Goal: Communication & Community: Answer question/provide support

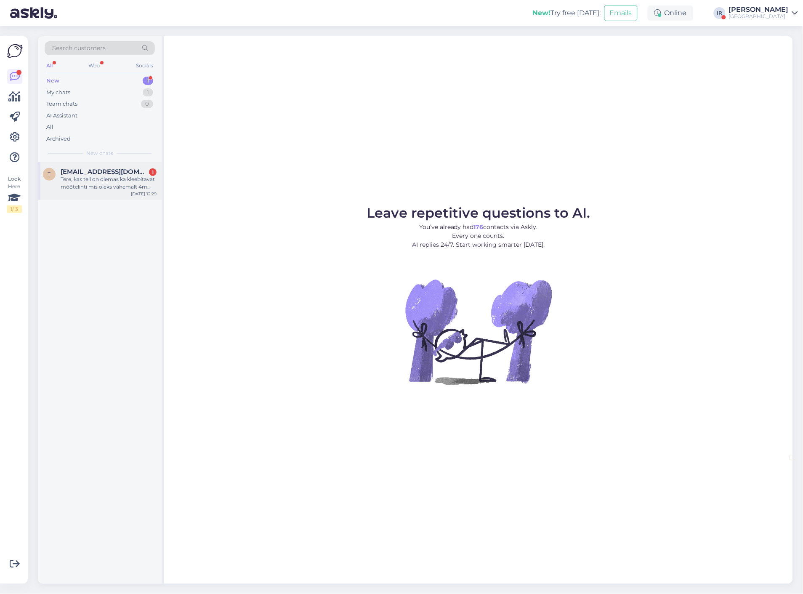
click at [124, 175] on div "Tere, kas teil on olemas ka kleebitavat mõõtelinti mis oleks vähemalt 4m [PERSO…" at bounding box center [109, 182] width 96 height 15
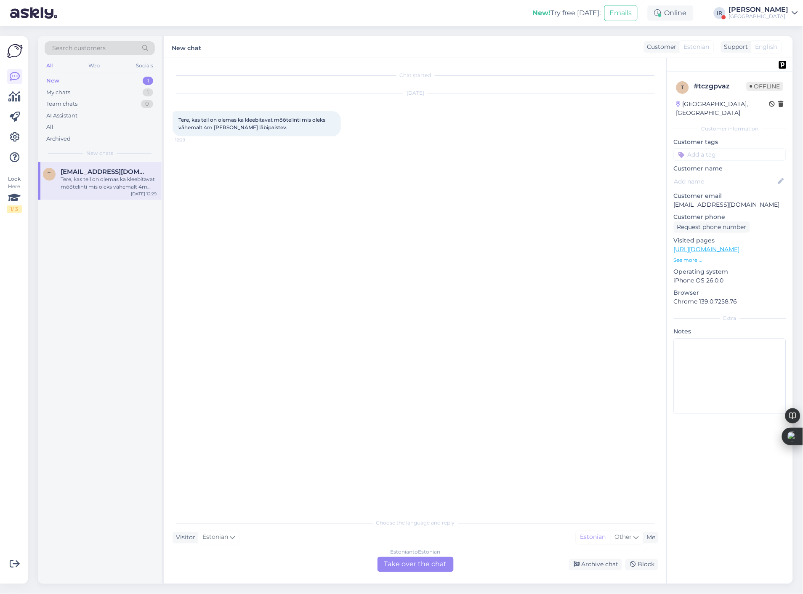
click at [402, 565] on div "Estonian to Estonian Take over the chat" at bounding box center [416, 564] width 76 height 15
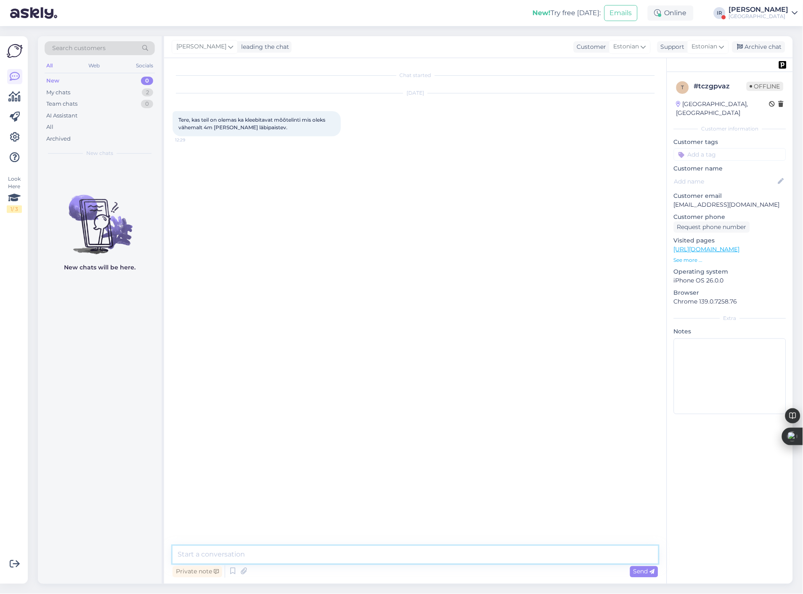
click at [284, 557] on textarea at bounding box center [416, 555] width 486 height 18
type textarea "[PERSON_NAME], [PERSON_NAME] pole, aga ma kunagi ostsin enda tarbeks Werkadost …"
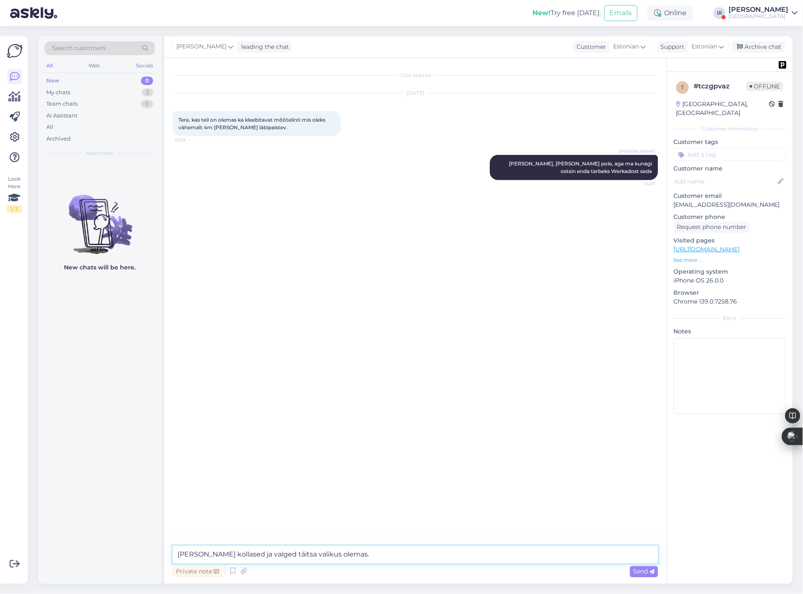
type textarea "[PERSON_NAME] kollased ja valged täitsa valikus olemas."
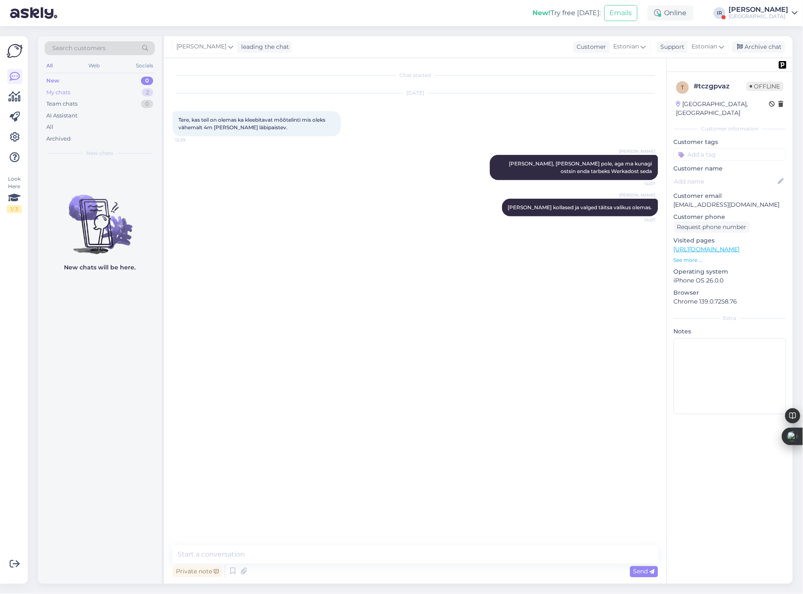
click at [111, 95] on div "My chats 2" at bounding box center [100, 93] width 110 height 12
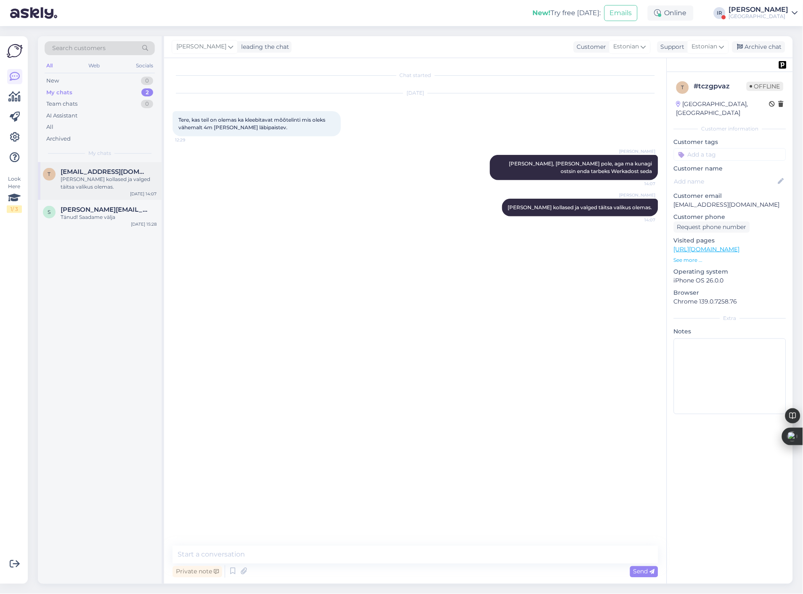
click at [98, 177] on div "[PERSON_NAME] kollased ja valged täitsa valikus olemas." at bounding box center [109, 182] width 96 height 15
drag, startPoint x: 112, startPoint y: 224, endPoint x: 167, endPoint y: 215, distance: 55.1
click at [112, 224] on div "s [PERSON_NAME][EMAIL_ADDRESS][PERSON_NAME][DOMAIN_NAME] Tänud! Saadame välja […" at bounding box center [100, 215] width 124 height 30
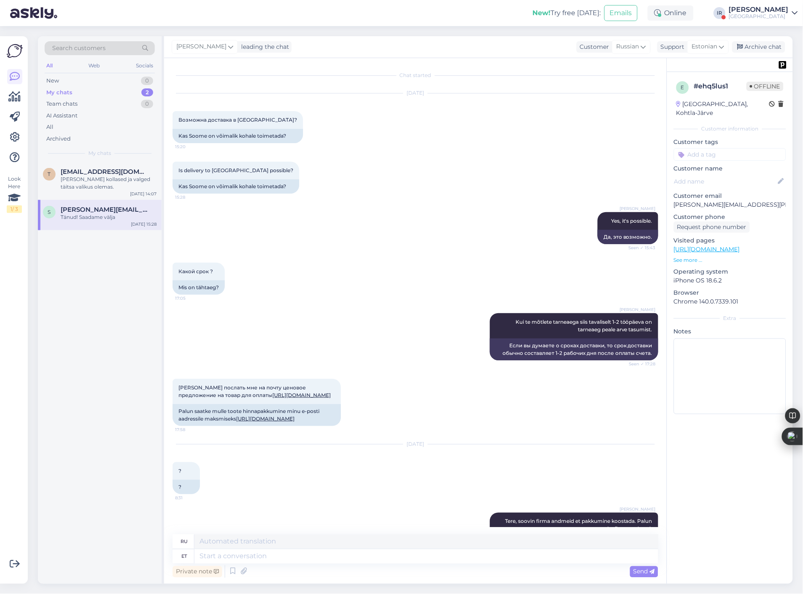
scroll to position [1598, 0]
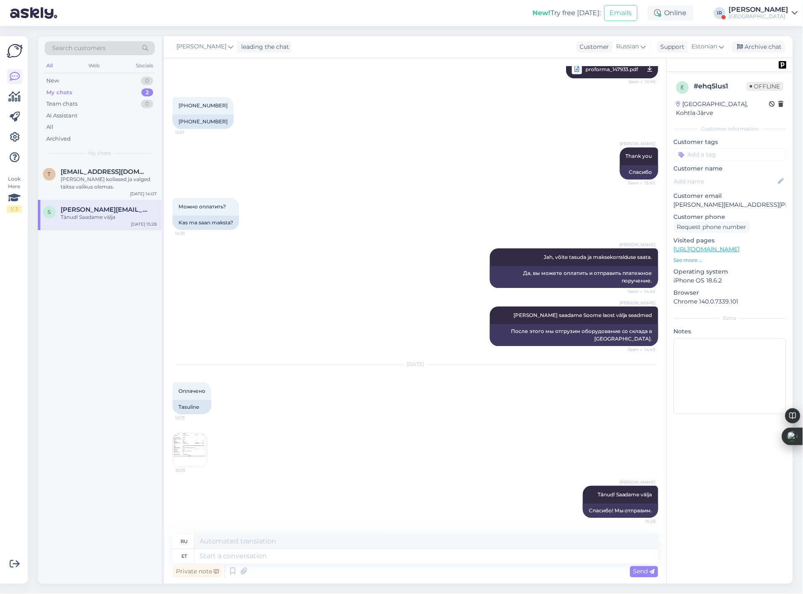
click at [743, 24] on div "New! Try free [DATE]: Emails Online IR [PERSON_NAME] [GEOGRAPHIC_DATA]" at bounding box center [401, 13] width 803 height 26
click at [748, 16] on div "[GEOGRAPHIC_DATA]" at bounding box center [759, 16] width 60 height 7
